Goal: Information Seeking & Learning: Learn about a topic

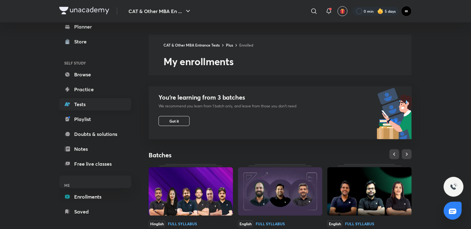
scroll to position [20, 0]
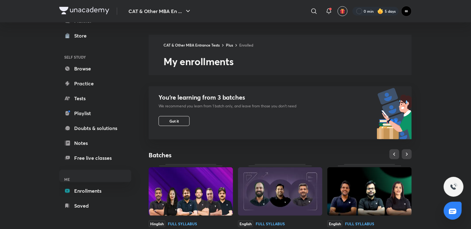
click at [85, 187] on link "Enrollments" at bounding box center [95, 191] width 72 height 12
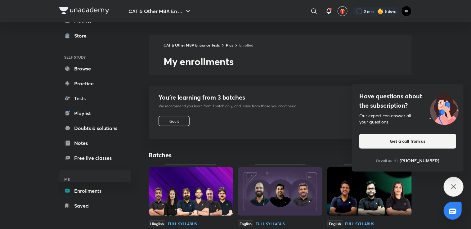
click at [455, 190] on icon at bounding box center [453, 186] width 7 height 7
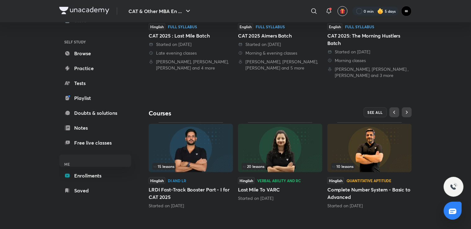
scroll to position [197, 0]
click at [376, 113] on span "SEE ALL" at bounding box center [376, 112] width 16 height 4
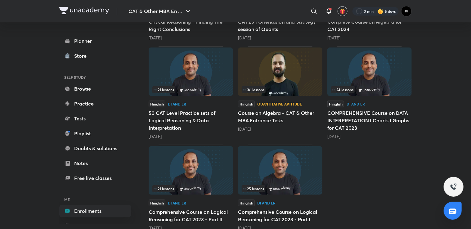
scroll to position [1013, 0]
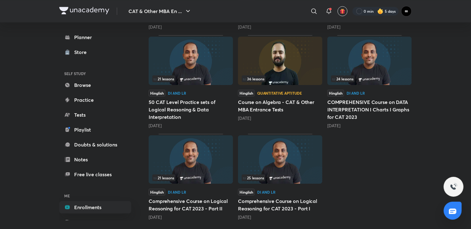
click at [206, 143] on img at bounding box center [191, 159] width 84 height 48
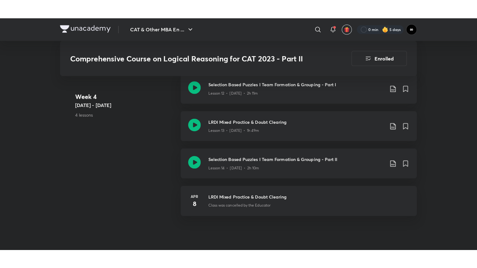
scroll to position [931, 0]
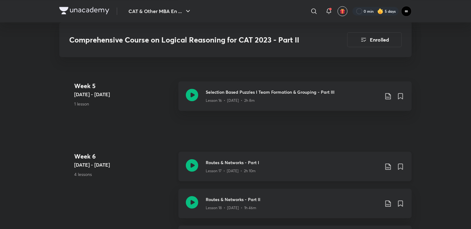
click at [285, 169] on div "Lesson 17 • [DATE] • 2h 10m" at bounding box center [293, 170] width 174 height 8
